Goal: Find contact information: Find contact information

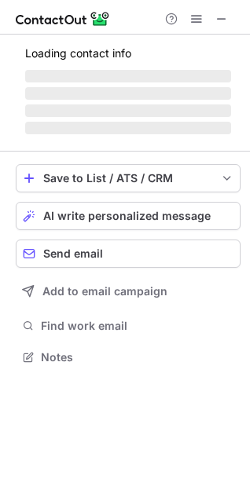
scroll to position [346, 250]
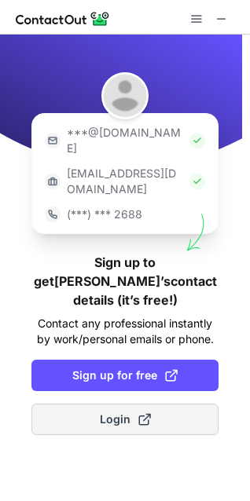
click at [146, 413] on span at bounding box center [144, 419] width 13 height 13
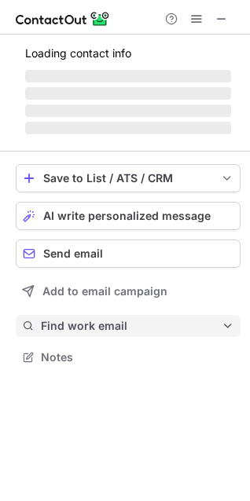
scroll to position [356, 250]
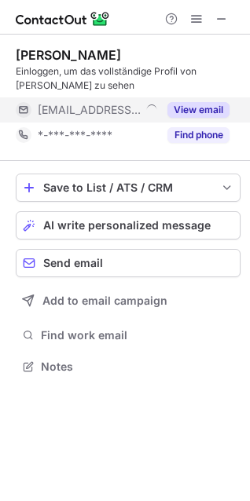
click at [197, 100] on div "View email" at bounding box center [193, 109] width 71 height 25
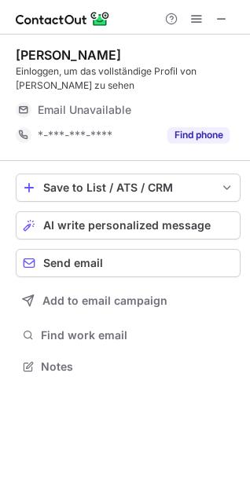
scroll to position [356, 250]
click at [203, 98] on div "Email Unavailable" at bounding box center [134, 109] width 192 height 25
